Goal: Navigation & Orientation: Find specific page/section

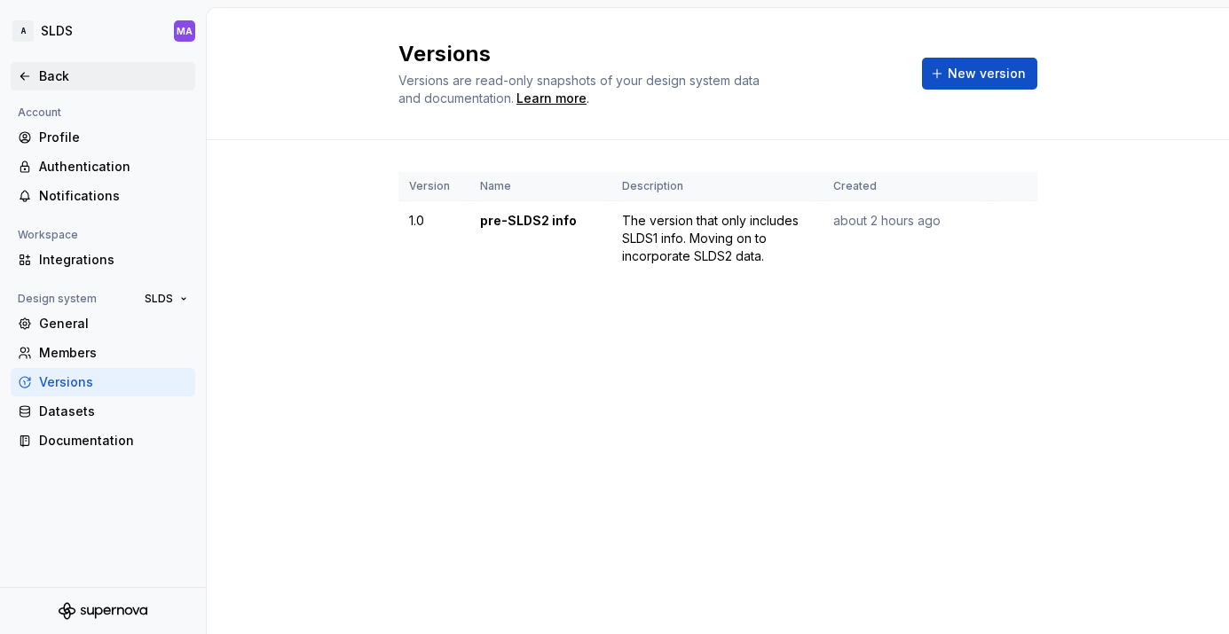
click at [33, 75] on div "Back" at bounding box center [103, 76] width 170 height 18
click at [43, 78] on div "Back" at bounding box center [113, 76] width 149 height 18
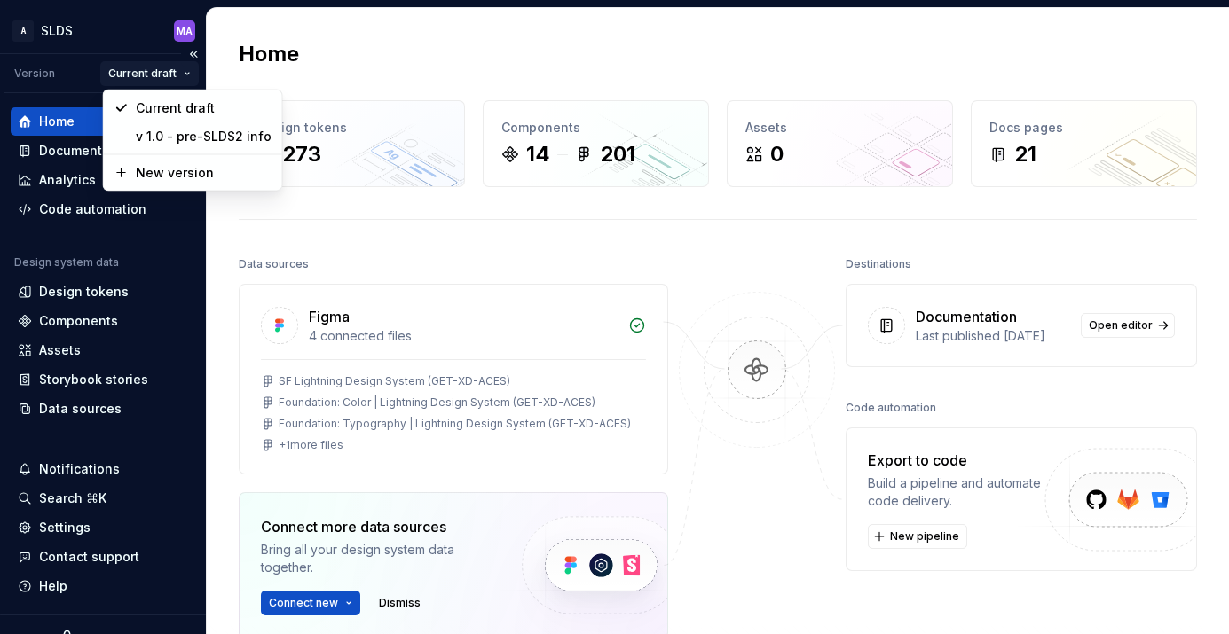
click at [185, 73] on html "A SLDS MA Version Current draft Home Documentation Analytics Code automation De…" at bounding box center [614, 317] width 1229 height 634
click at [407, 52] on html "A SLDS MA Version Current draft Home Documentation Analytics Code automation De…" at bounding box center [614, 317] width 1229 height 634
